Goal: Transaction & Acquisition: Purchase product/service

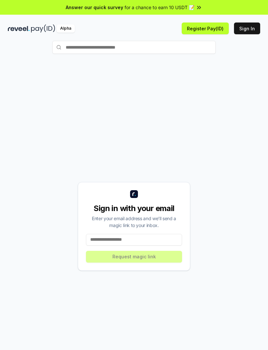
click at [211, 29] on button "Register Pay(ID)" at bounding box center [205, 29] width 47 height 12
click at [21, 29] on img at bounding box center [19, 28] width 22 height 8
click at [36, 27] on img at bounding box center [43, 28] width 24 height 8
click at [250, 31] on button "Sign In" at bounding box center [247, 29] width 26 height 12
click at [34, 27] on img at bounding box center [43, 28] width 24 height 8
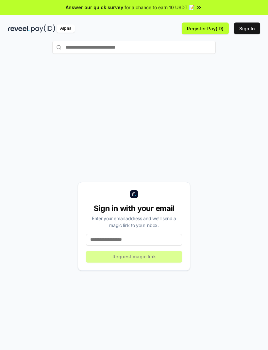
click at [40, 28] on img at bounding box center [43, 28] width 24 height 8
click at [219, 26] on button "Register Pay(ID)" at bounding box center [205, 29] width 47 height 12
click at [76, 47] on input "text" at bounding box center [133, 47] width 163 height 13
click at [71, 47] on input "text" at bounding box center [133, 47] width 163 height 13
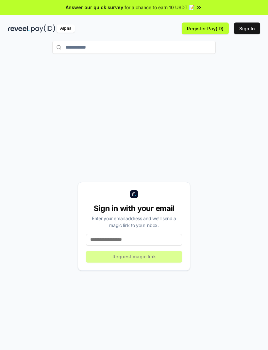
click at [72, 42] on input "**********" at bounding box center [133, 47] width 163 height 13
type input "**********"
click at [184, 58] on button "tatatianabilan Pay" at bounding box center [133, 60] width 163 height 12
click at [178, 50] on input "**********" at bounding box center [133, 47] width 163 height 13
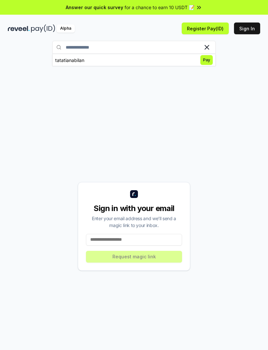
click at [209, 59] on span "Pay" at bounding box center [206, 60] width 12 height 10
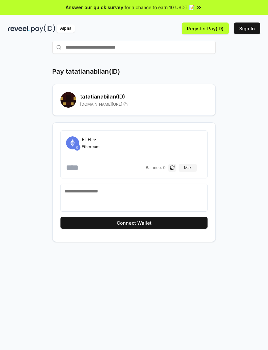
click at [99, 142] on div "ETH" at bounding box center [91, 139] width 18 height 7
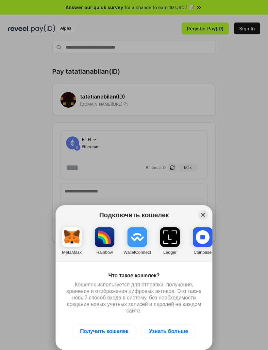
click at [116, 330] on button "Получить кошелек" at bounding box center [104, 332] width 65 height 14
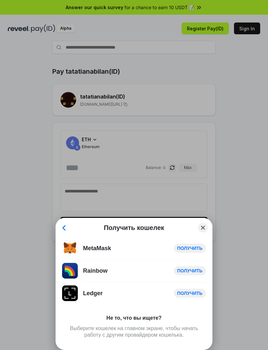
click at [68, 230] on button "Back" at bounding box center [64, 228] width 14 height 10
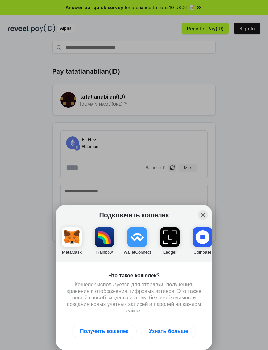
click at [137, 241] on img "button" at bounding box center [137, 238] width 20 height 20
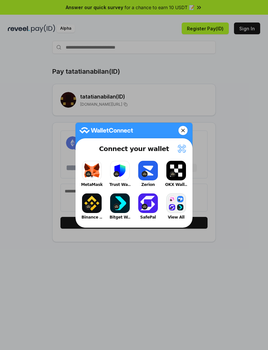
click at [94, 206] on button "Binance .." at bounding box center [92, 206] width 26 height 29
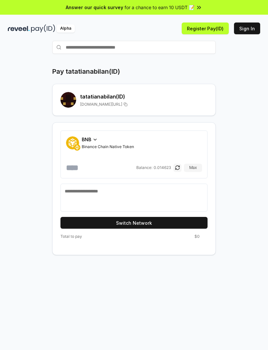
click at [93, 145] on span "Binance Chain Native Token" at bounding box center [108, 146] width 52 height 5
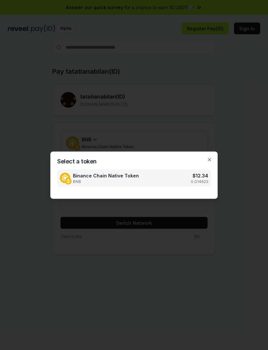
click at [213, 159] on div "Select a token Binance Chain Native Token BNB $ 12.34 0.014623 Close" at bounding box center [133, 175] width 167 height 47
click at [211, 157] on icon "button" at bounding box center [209, 159] width 5 height 5
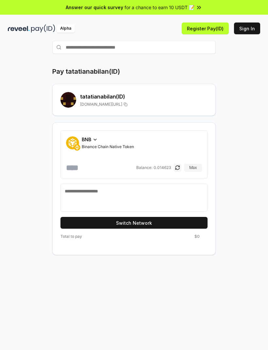
click at [84, 168] on input "number" at bounding box center [100, 168] width 69 height 10
type input "*"
click at [236, 180] on div "Pay tatatianabilan(ID) tatatianabilan (ID) [DOMAIN_NAME][URL] BNB Binance Chain…" at bounding box center [134, 161] width 252 height 188
click at [145, 225] on button "Switch Network" at bounding box center [133, 223] width 147 height 12
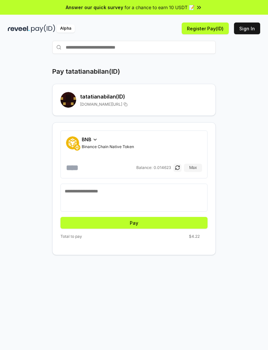
click at [144, 224] on button "Pay" at bounding box center [133, 223] width 147 height 12
click at [138, 225] on button "Pay" at bounding box center [133, 223] width 147 height 12
click at [137, 223] on button "Pay" at bounding box center [133, 223] width 147 height 12
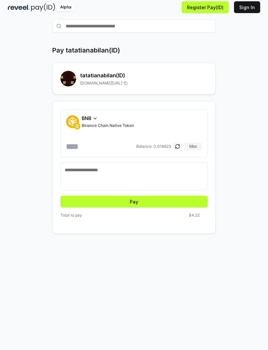
scroll to position [17, 0]
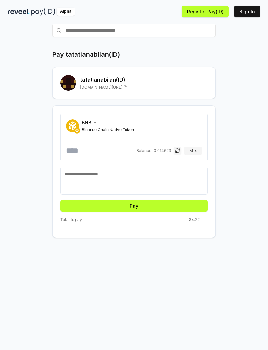
click at [194, 151] on button "Max" at bounding box center [193, 151] width 18 height 8
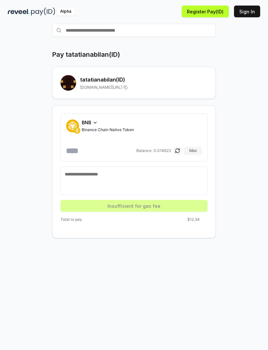
click at [116, 154] on input "**********" at bounding box center [100, 151] width 69 height 10
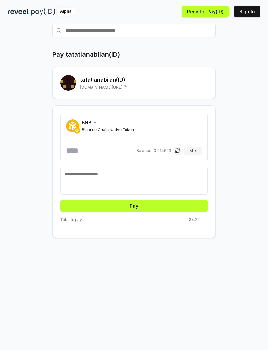
type input "*****"
click at [151, 207] on button "Pay" at bounding box center [133, 206] width 147 height 12
click at [121, 179] on textarea at bounding box center [134, 181] width 138 height 20
type textarea "*****"
click at [141, 207] on button "Pay" at bounding box center [133, 206] width 147 height 12
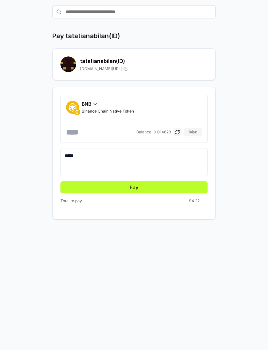
scroll to position [57, 0]
